Goal: Task Accomplishment & Management: Manage account settings

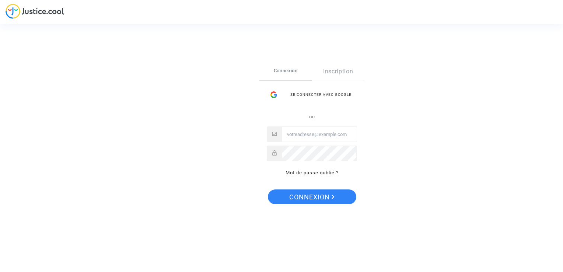
type input "[PERSON_NAME][EMAIL_ADDRESS][PERSON_NAME][DOMAIN_NAME]"
click at [314, 195] on span "Connexion" at bounding box center [311, 196] width 45 height 15
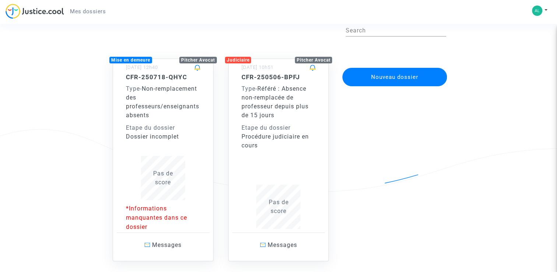
scroll to position [74, 0]
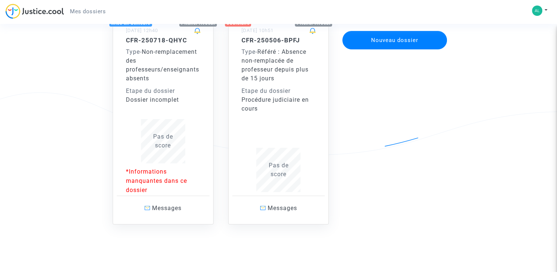
click at [167, 183] on p "*Informations manquantes dans ce dossier" at bounding box center [163, 181] width 74 height 28
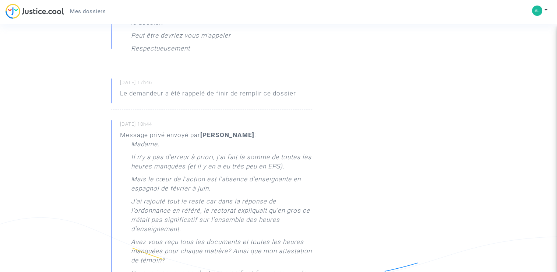
scroll to position [258, 0]
